Goal: Task Accomplishment & Management: Use online tool/utility

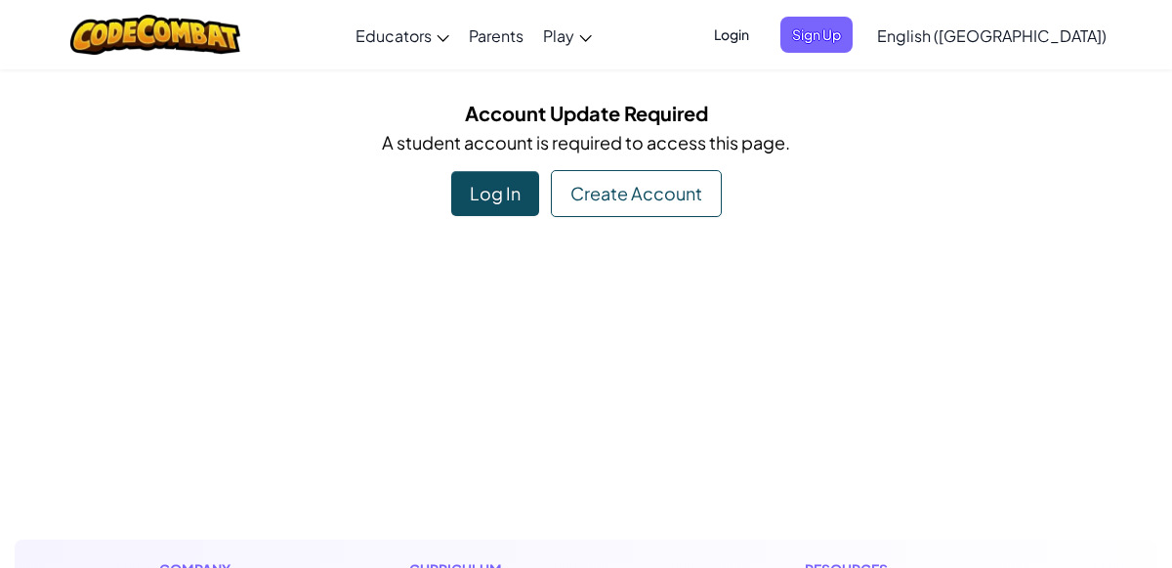
click at [512, 194] on div "Log In" at bounding box center [495, 193] width 88 height 45
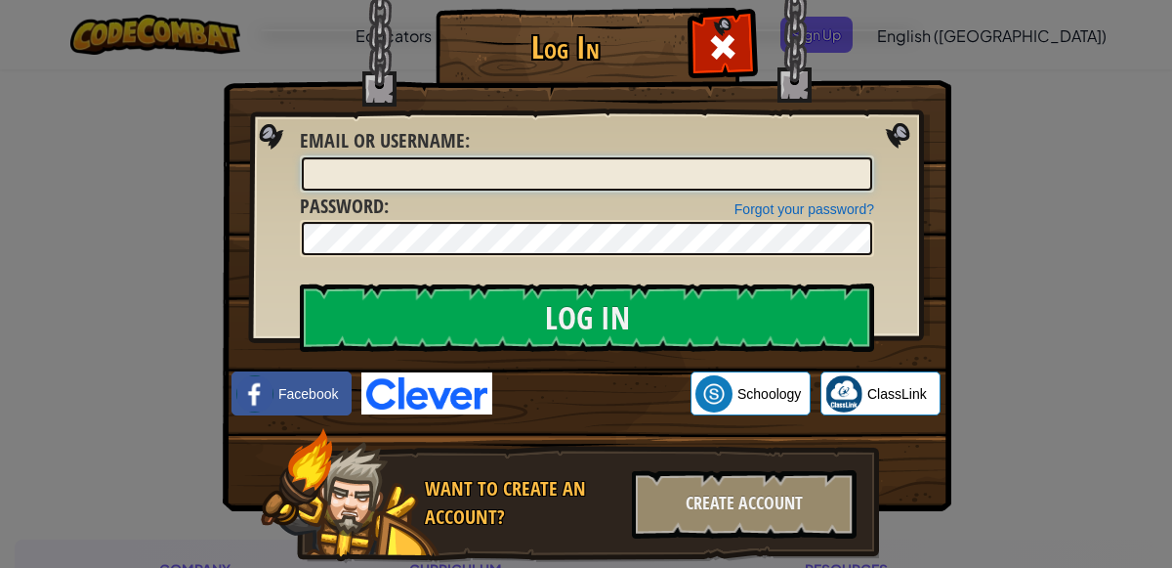
click at [534, 185] on input "Email or Username :" at bounding box center [587, 173] width 570 height 33
type input "loa"
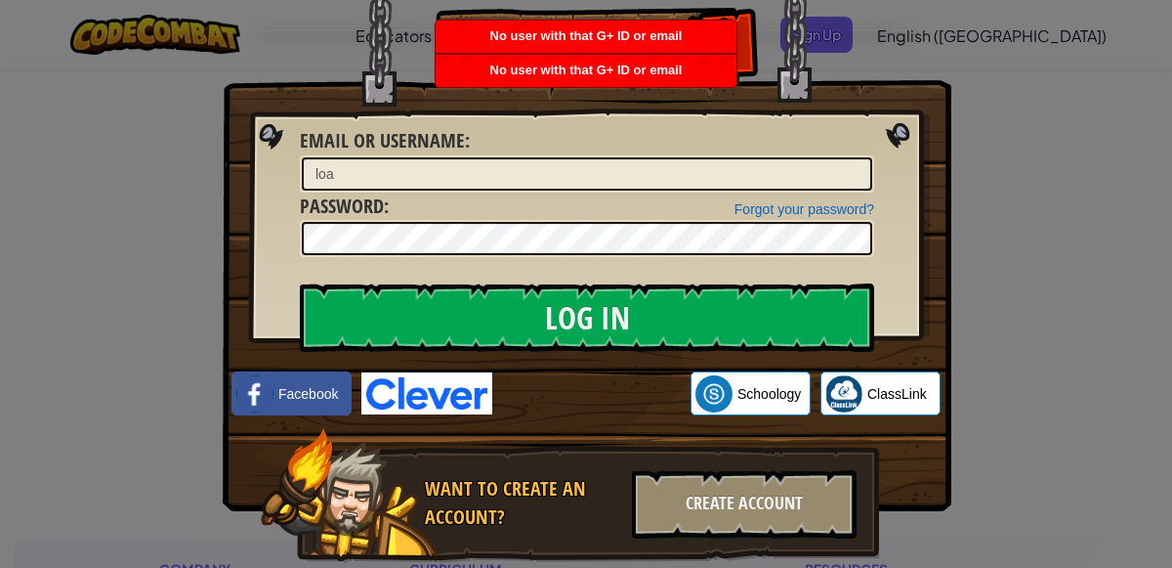
click at [442, 387] on img at bounding box center [426, 393] width 131 height 42
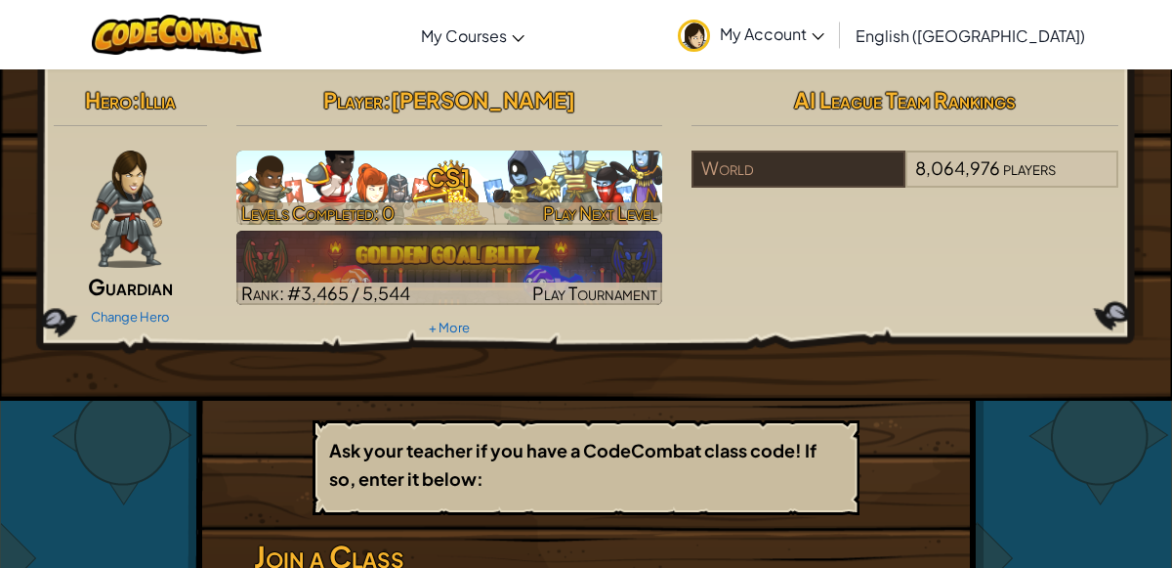
click at [428, 190] on h3 "CS1" at bounding box center [449, 177] width 427 height 44
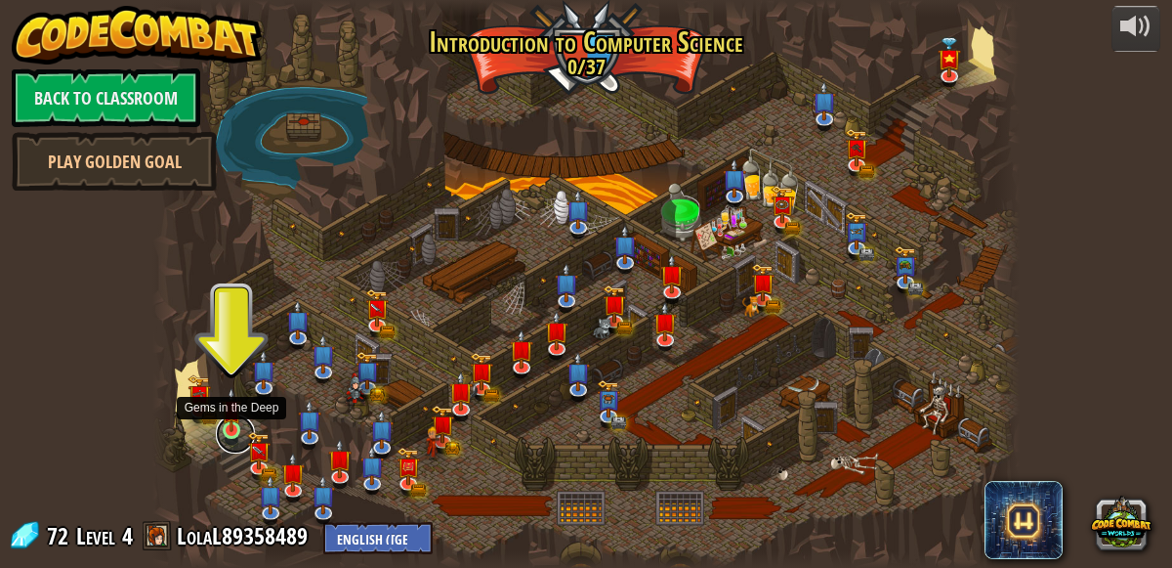
click at [242, 420] on link at bounding box center [235, 433] width 39 height 39
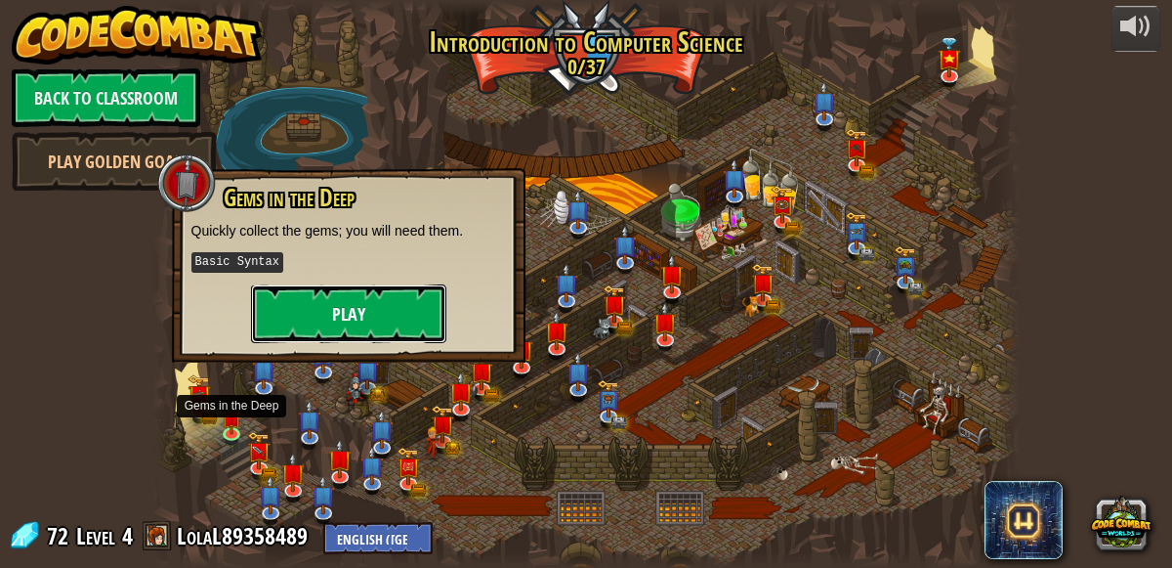
click at [296, 312] on button "Play" at bounding box center [348, 313] width 195 height 59
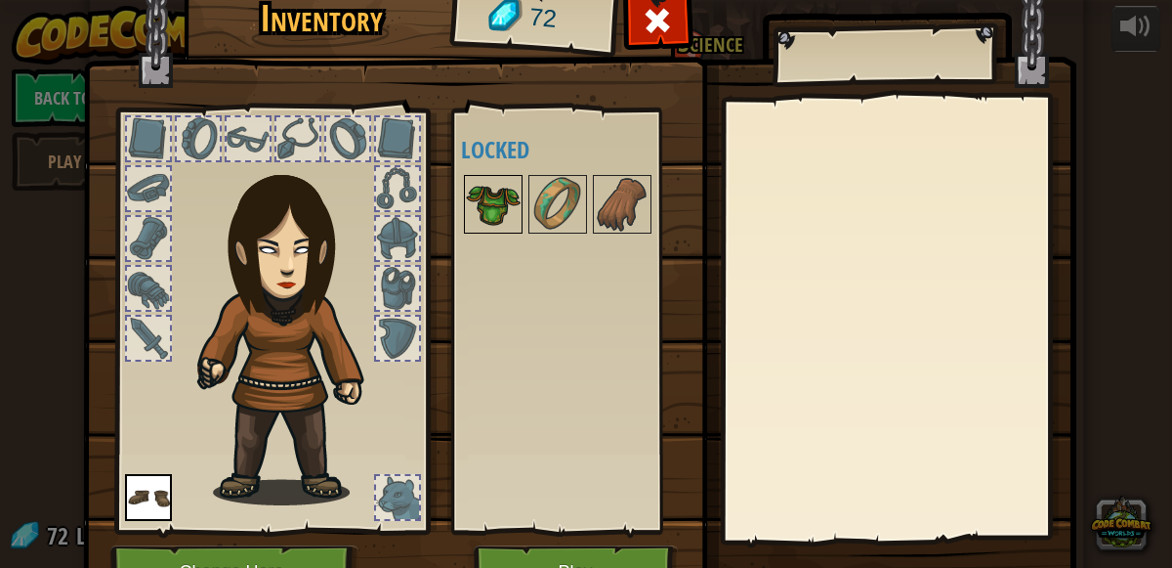
click at [502, 214] on img at bounding box center [493, 204] width 55 height 55
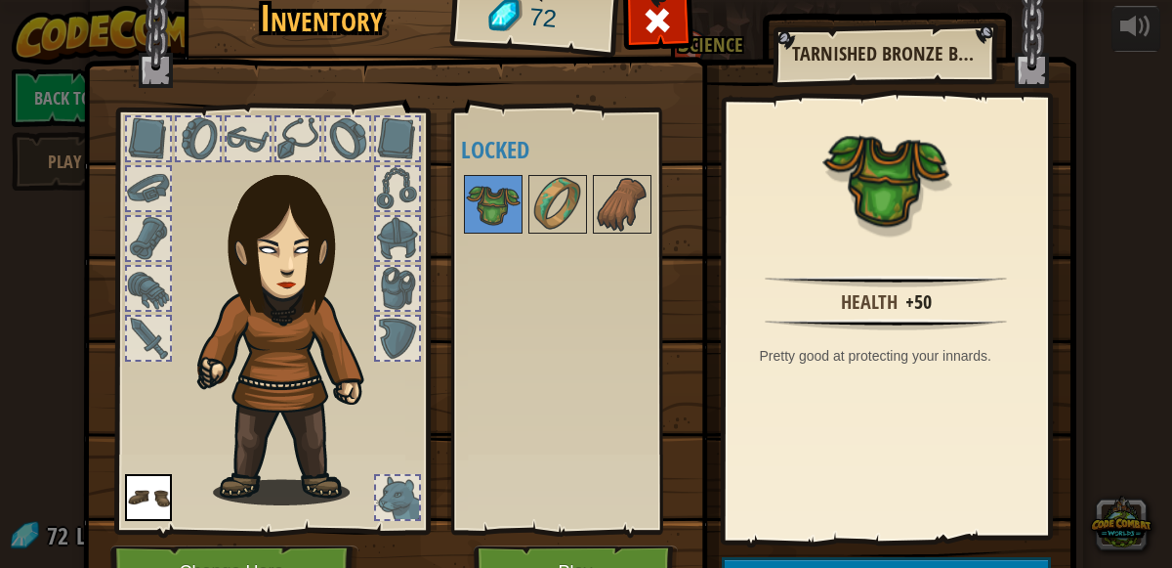
click at [525, 207] on div at bounding box center [576, 204] width 231 height 64
click at [564, 206] on img at bounding box center [557, 204] width 55 height 55
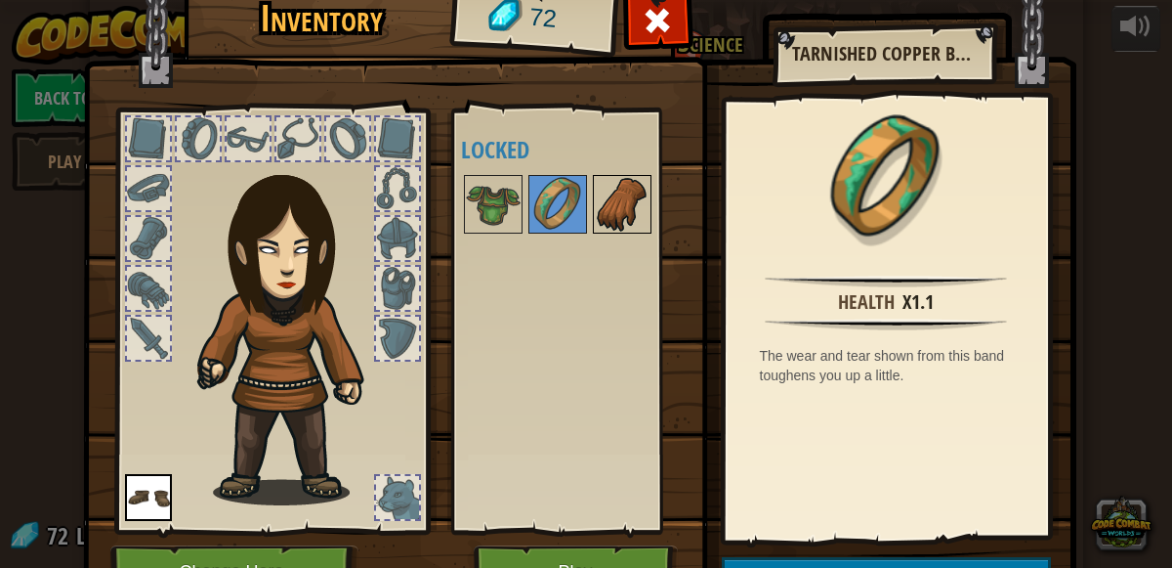
click at [616, 201] on img at bounding box center [622, 204] width 55 height 55
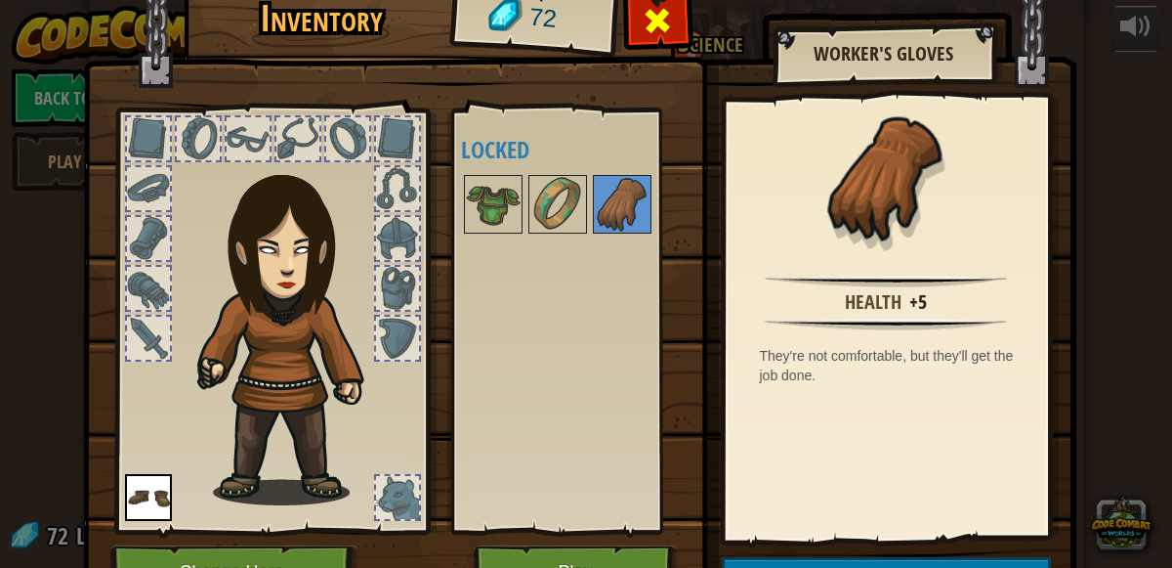
click at [659, 17] on span at bounding box center [657, 20] width 31 height 31
